Goal: Navigation & Orientation: Find specific page/section

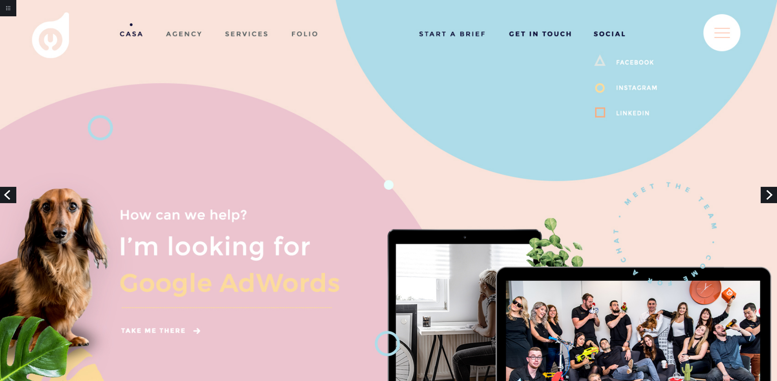
scroll to position [155, 0]
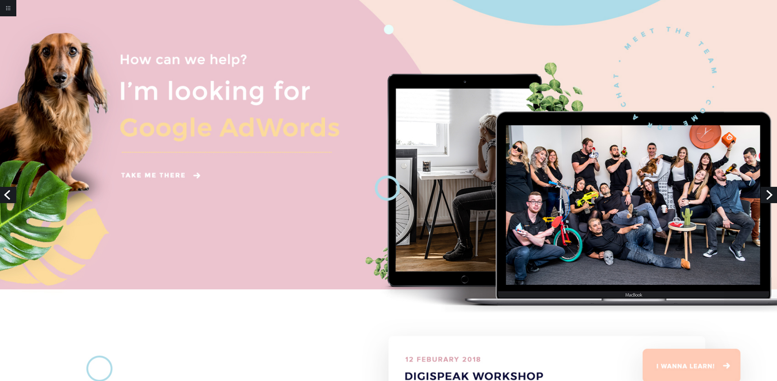
click at [772, 197] on link "Next" at bounding box center [769, 195] width 16 height 16
click at [771, 197] on link "Next" at bounding box center [769, 195] width 16 height 16
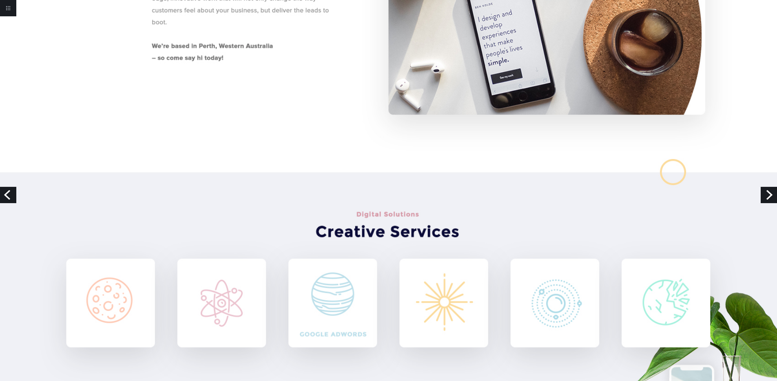
scroll to position [729, 0]
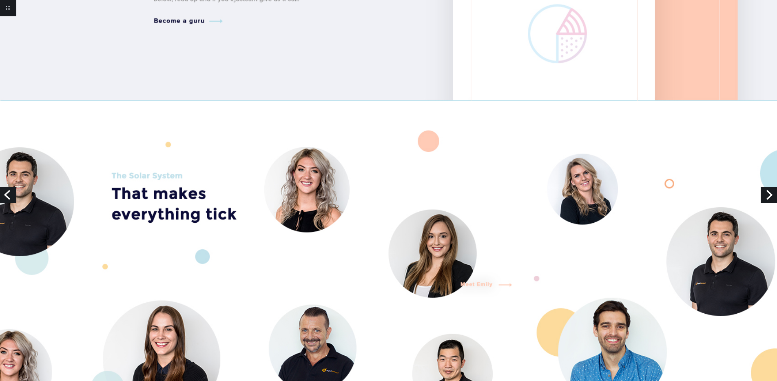
scroll to position [1745, 0]
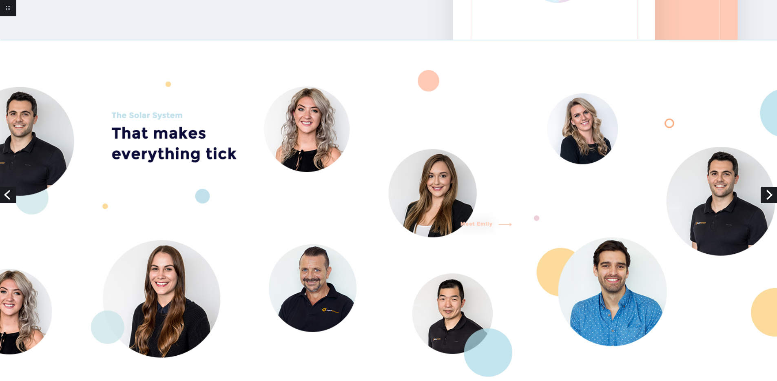
click at [763, 198] on link "Next" at bounding box center [769, 195] width 16 height 16
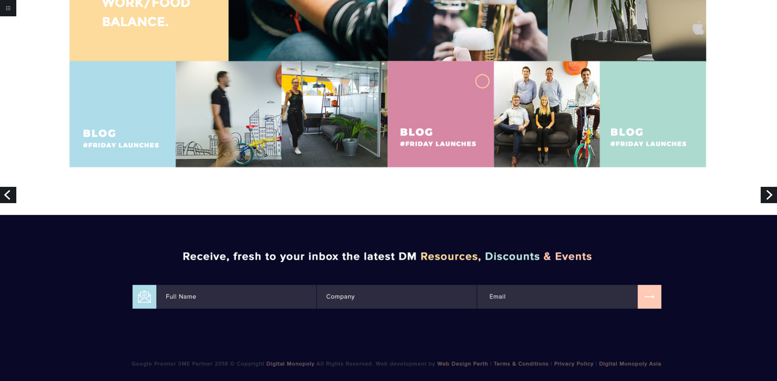
scroll to position [1248, 0]
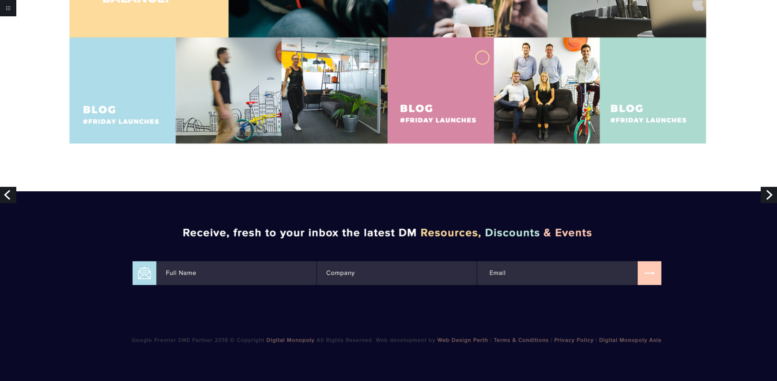
click at [765, 193] on link "Next" at bounding box center [769, 195] width 16 height 16
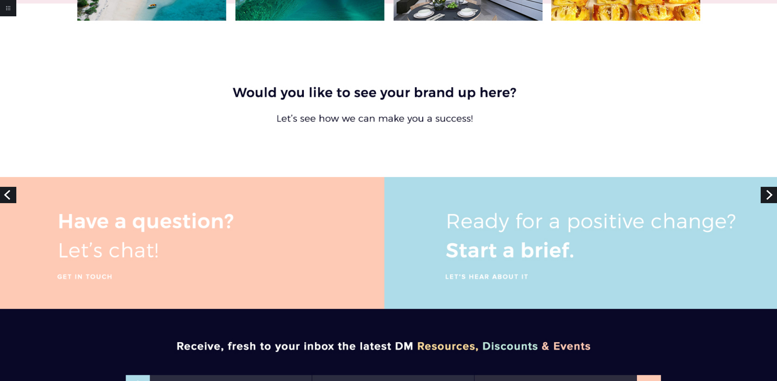
scroll to position [422, 0]
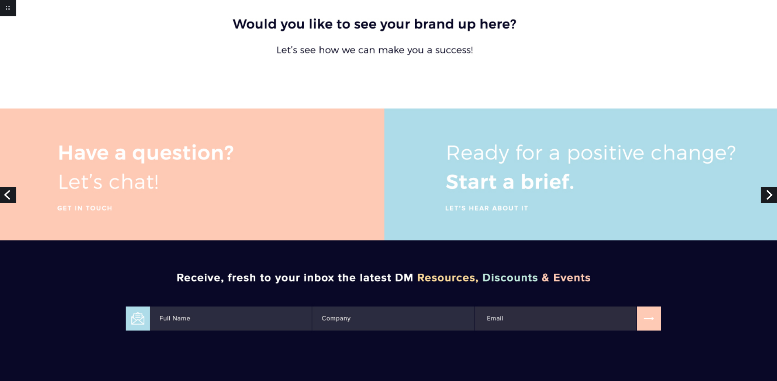
click at [772, 193] on link "Next" at bounding box center [769, 195] width 16 height 16
